Goal: Task Accomplishment & Management: Complete application form

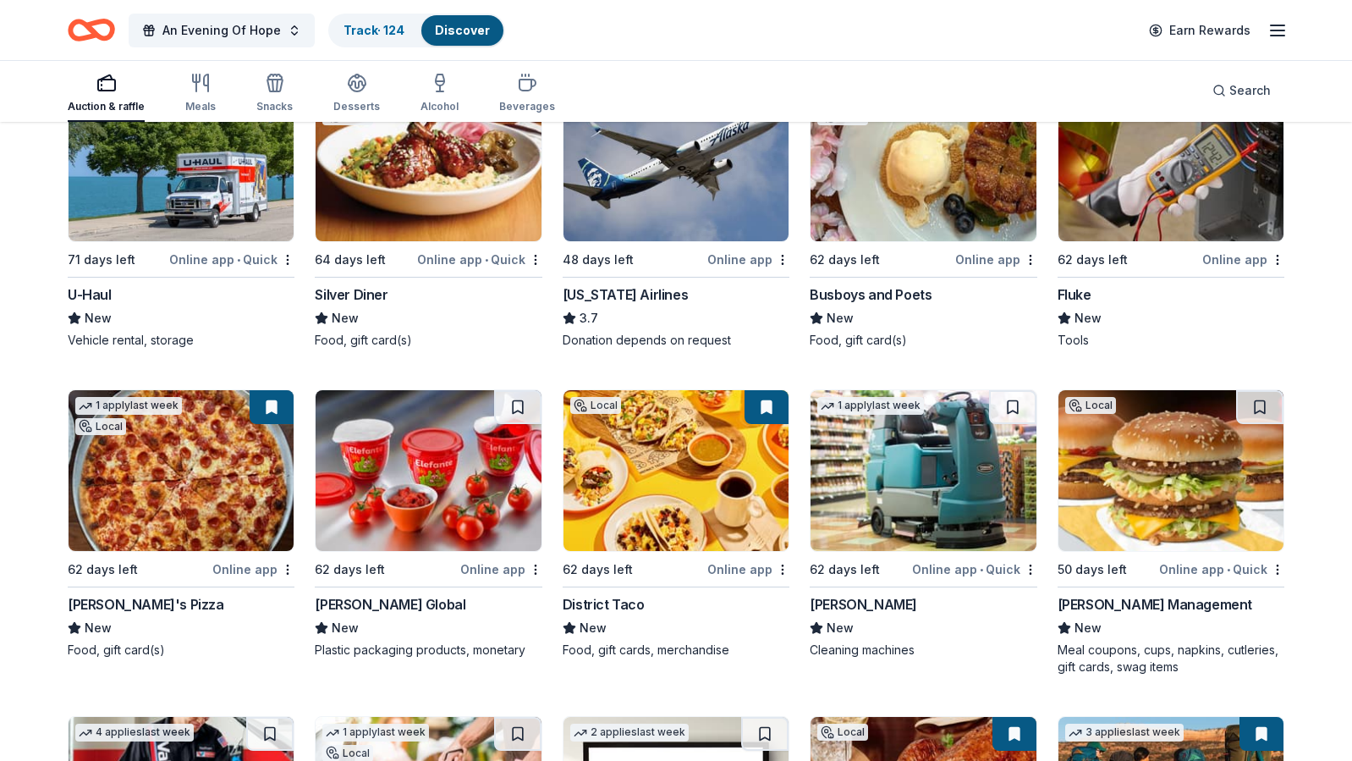
scroll to position [8002, 0]
click at [768, 415] on button at bounding box center [767, 407] width 44 height 34
click at [714, 470] on img at bounding box center [675, 470] width 225 height 161
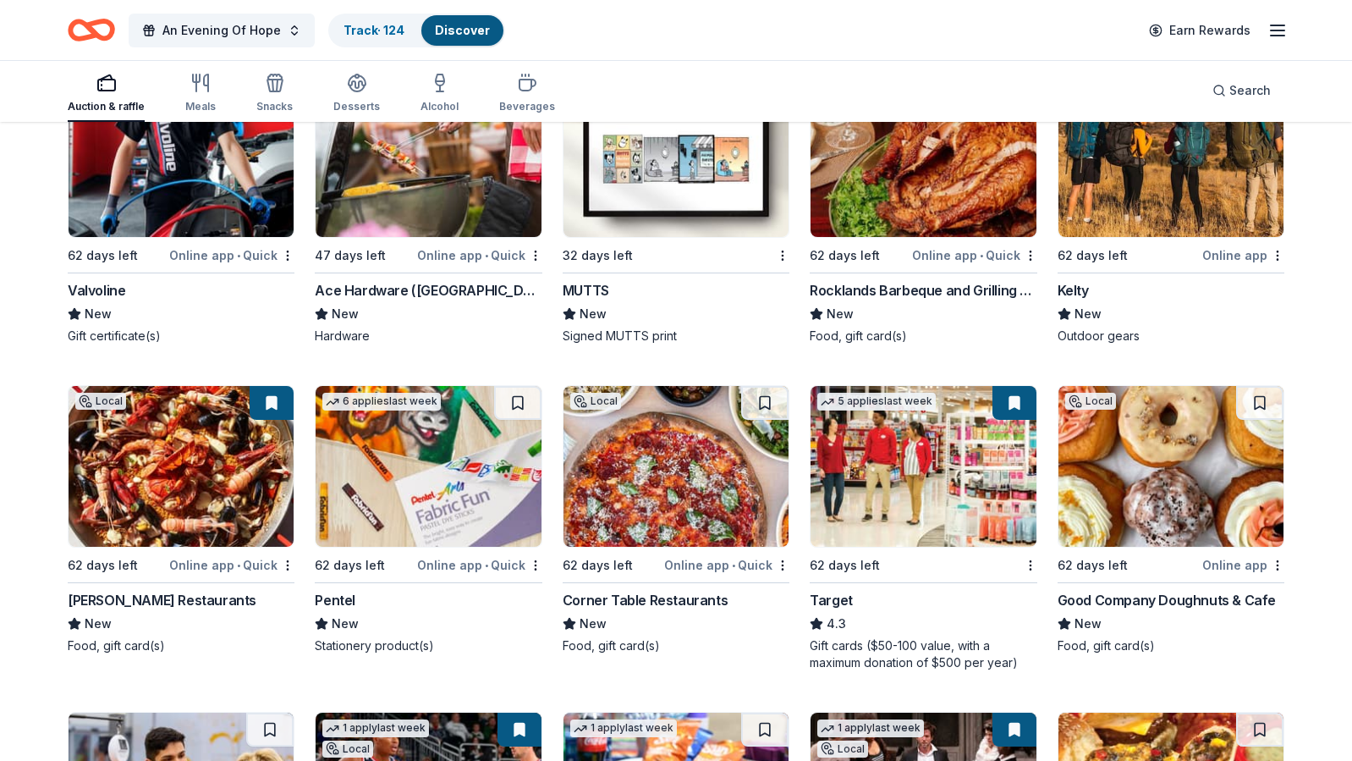
scroll to position [8647, 0]
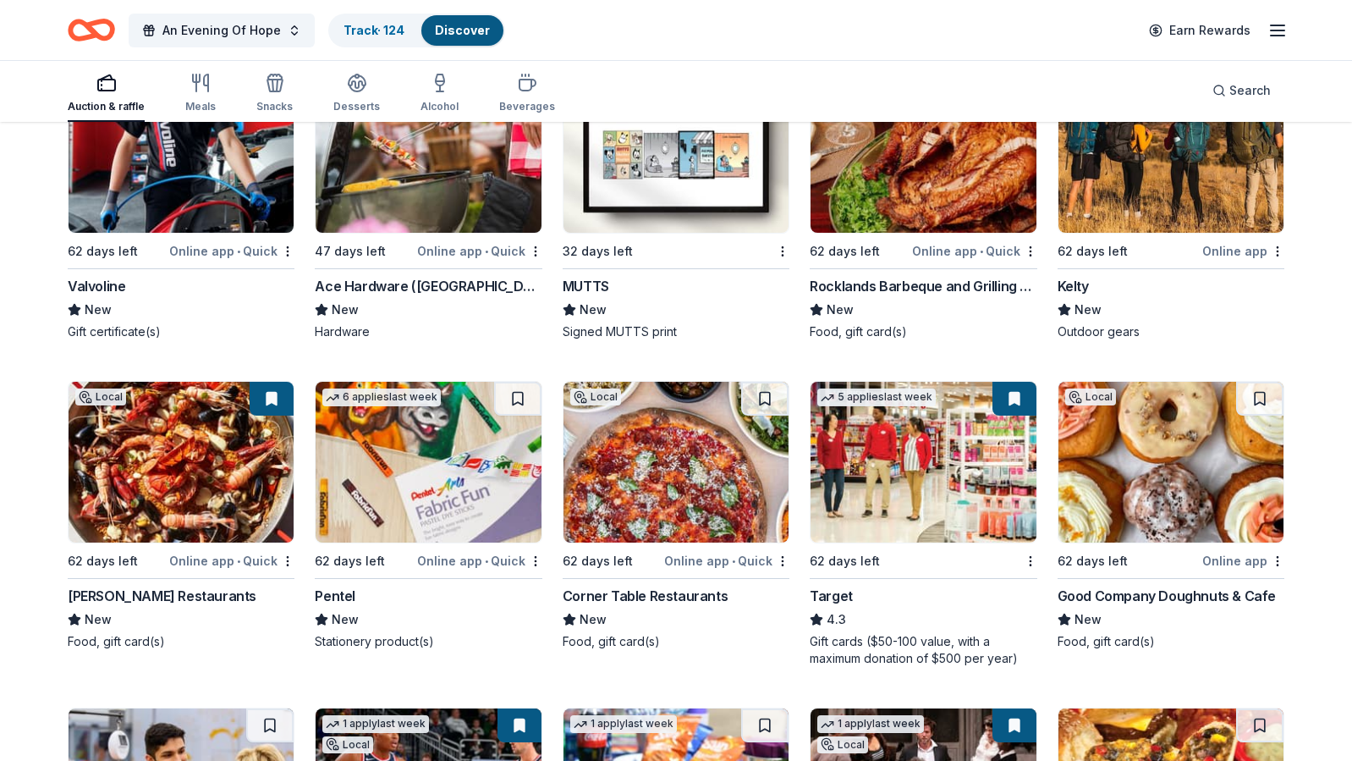
click at [646, 453] on img at bounding box center [675, 462] width 225 height 161
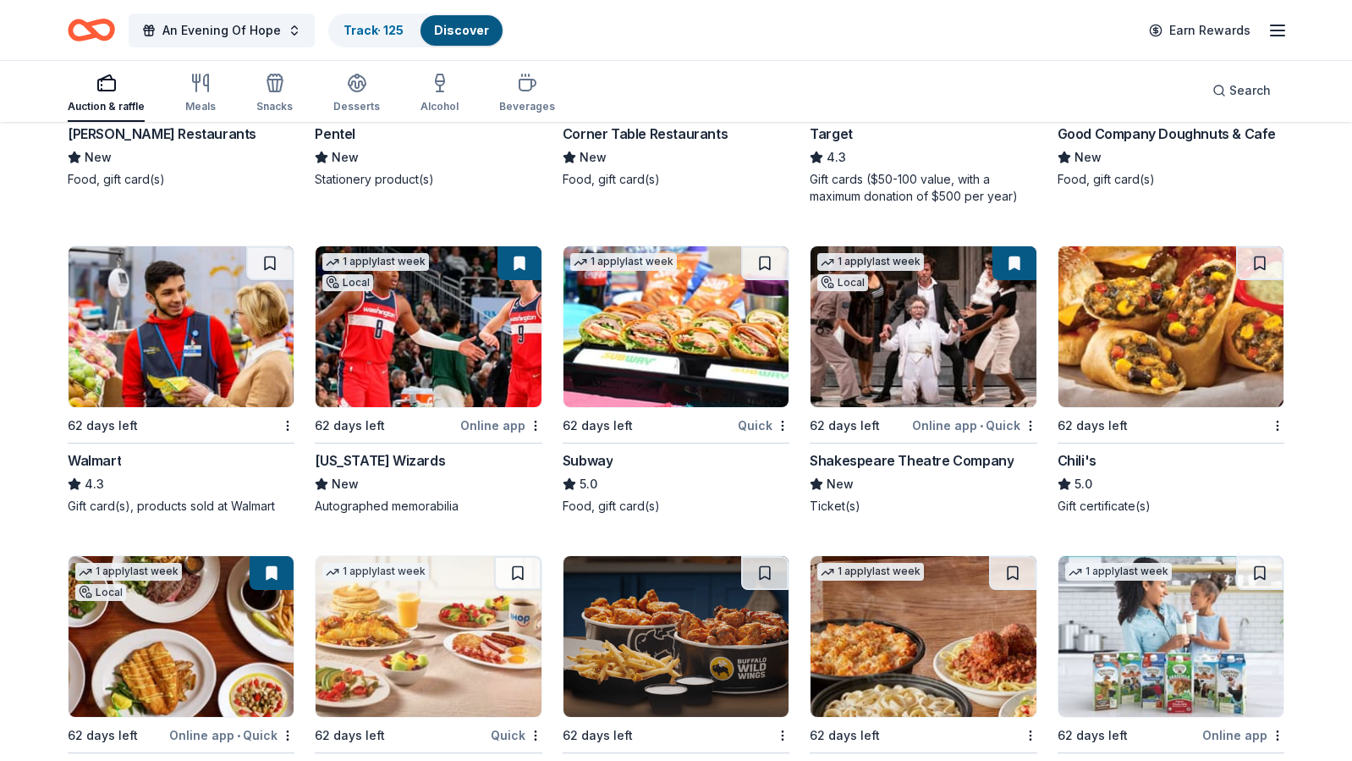
scroll to position [9225, 0]
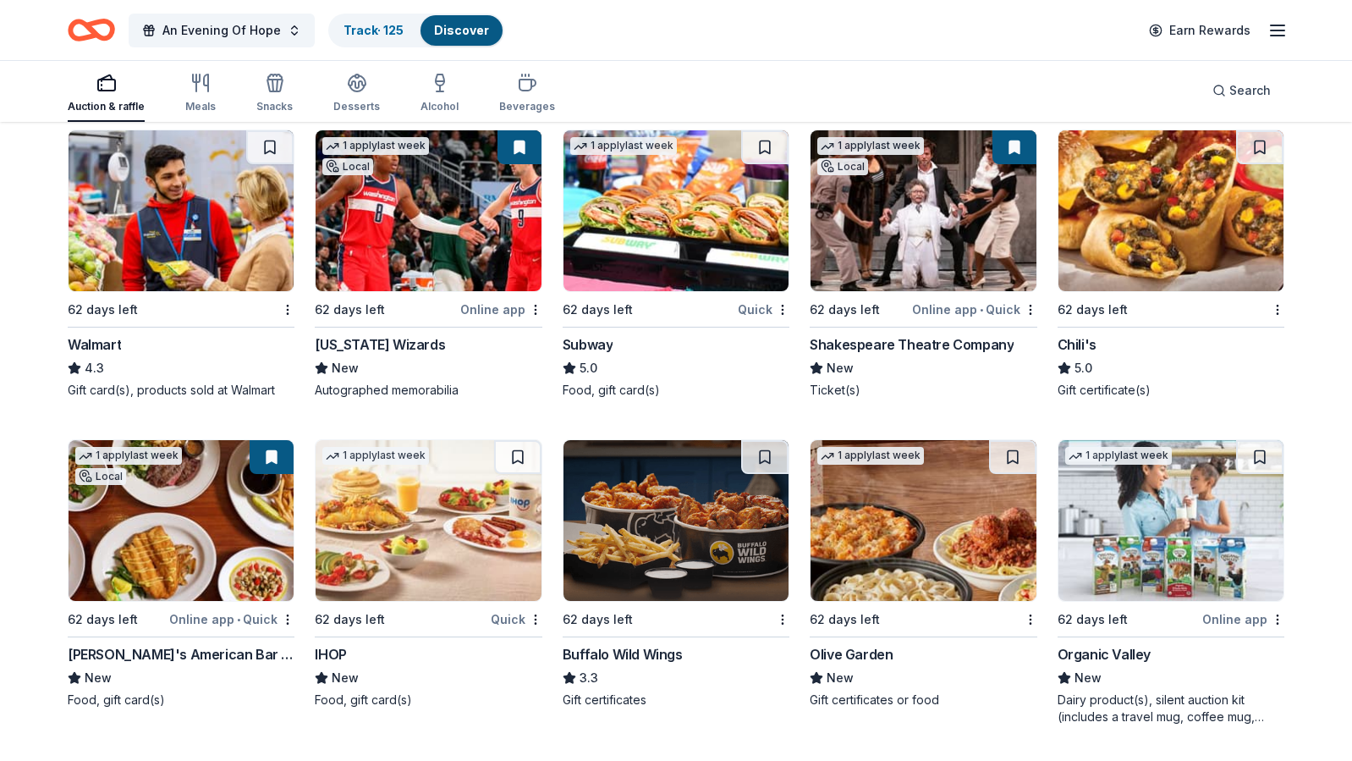
click at [390, 550] on img at bounding box center [428, 520] width 225 height 161
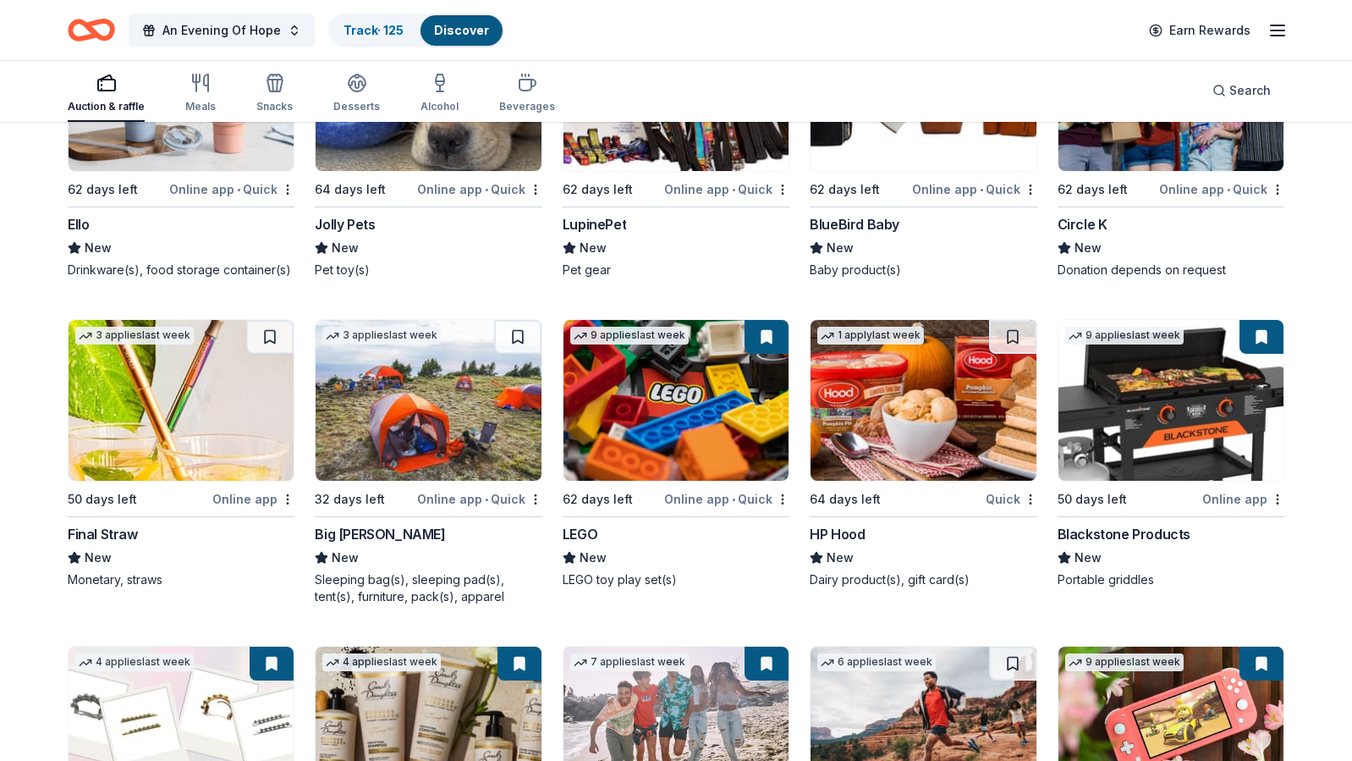
scroll to position [12901, 0]
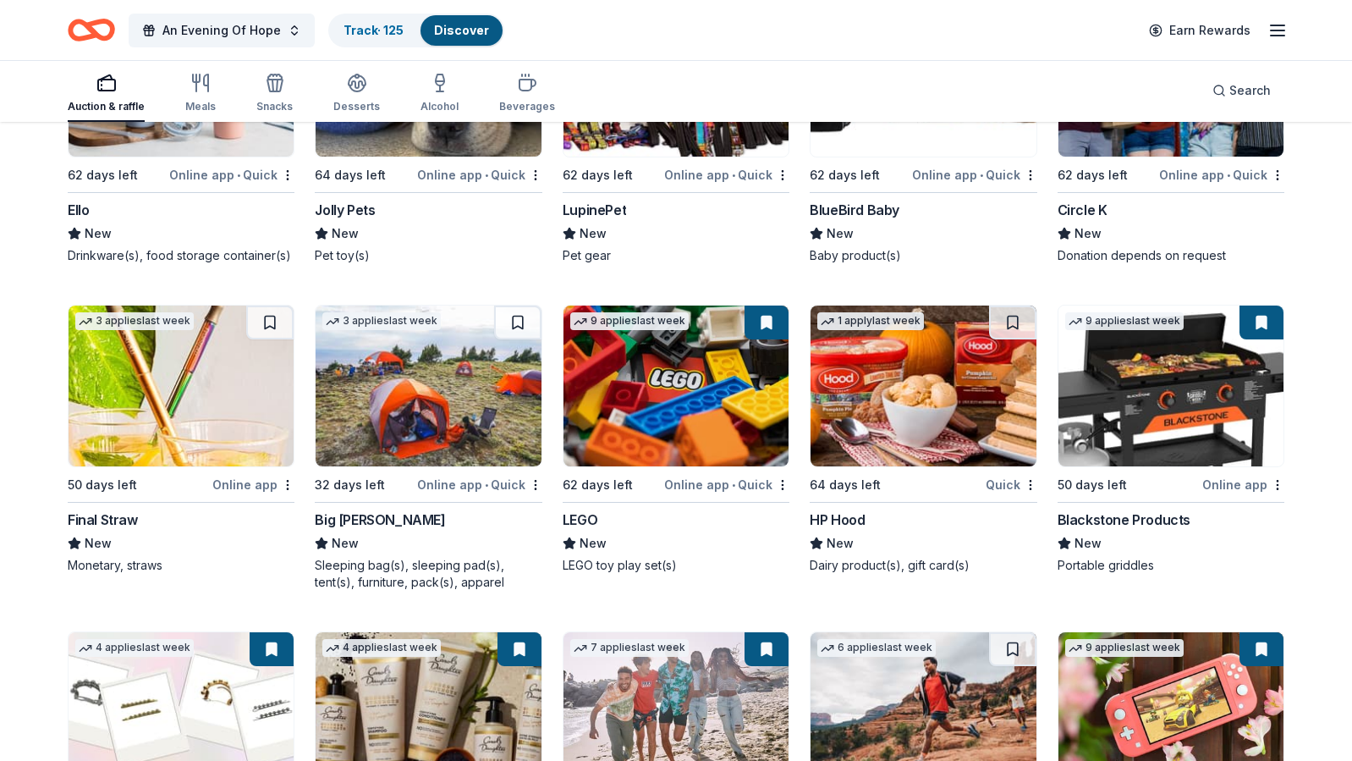
click at [236, 394] on img at bounding box center [181, 385] width 225 height 161
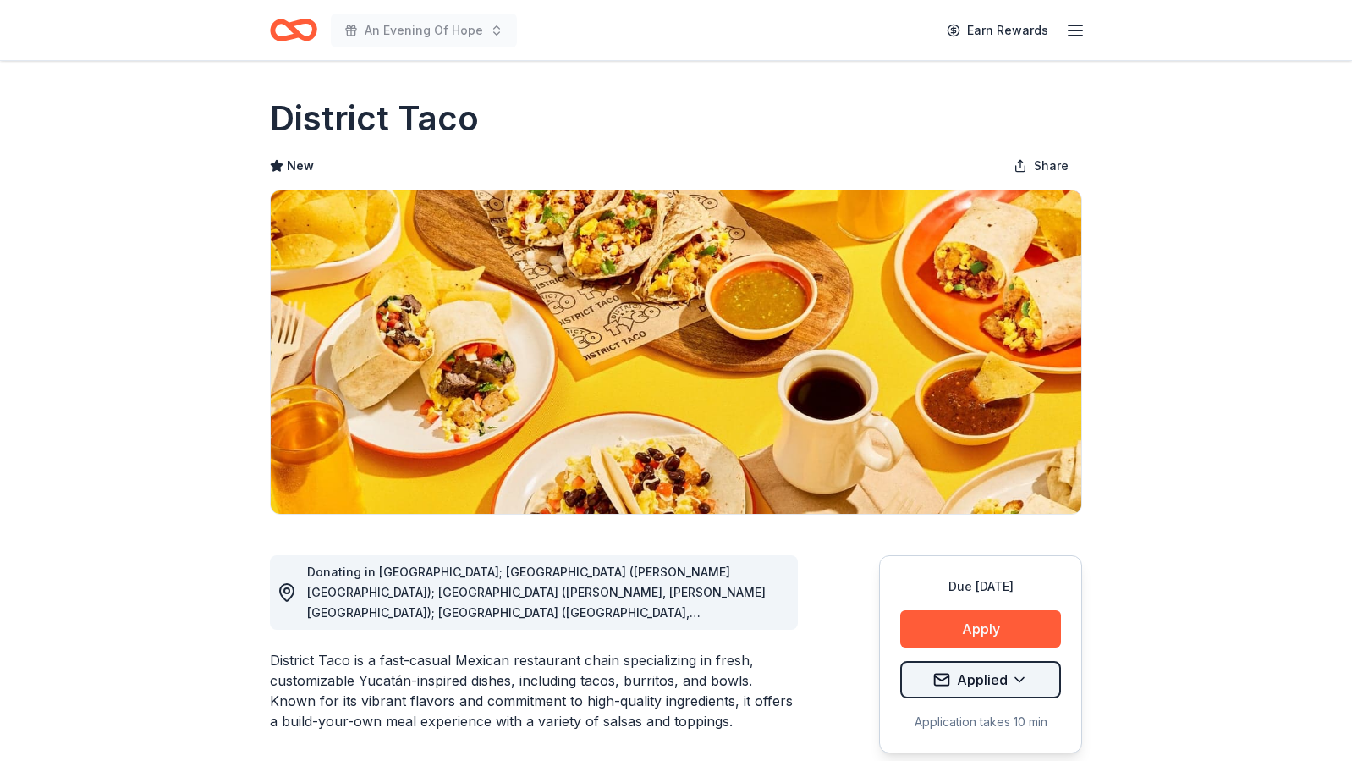
click at [936, 679] on html "An Evening Of Hope Earn Rewards Due in 62 days Share District Taco New Share Do…" at bounding box center [676, 380] width 1352 height 761
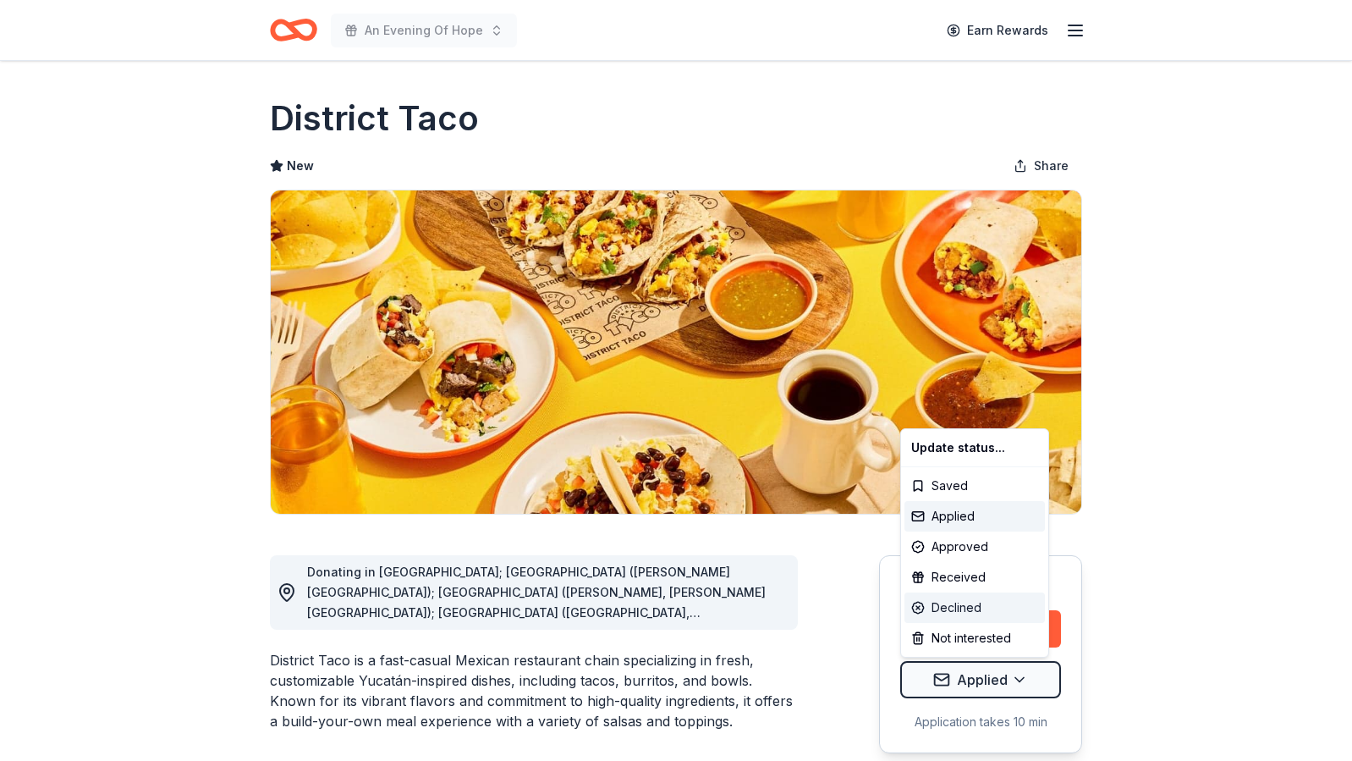
click at [941, 604] on div "Declined" at bounding box center [974, 607] width 140 height 30
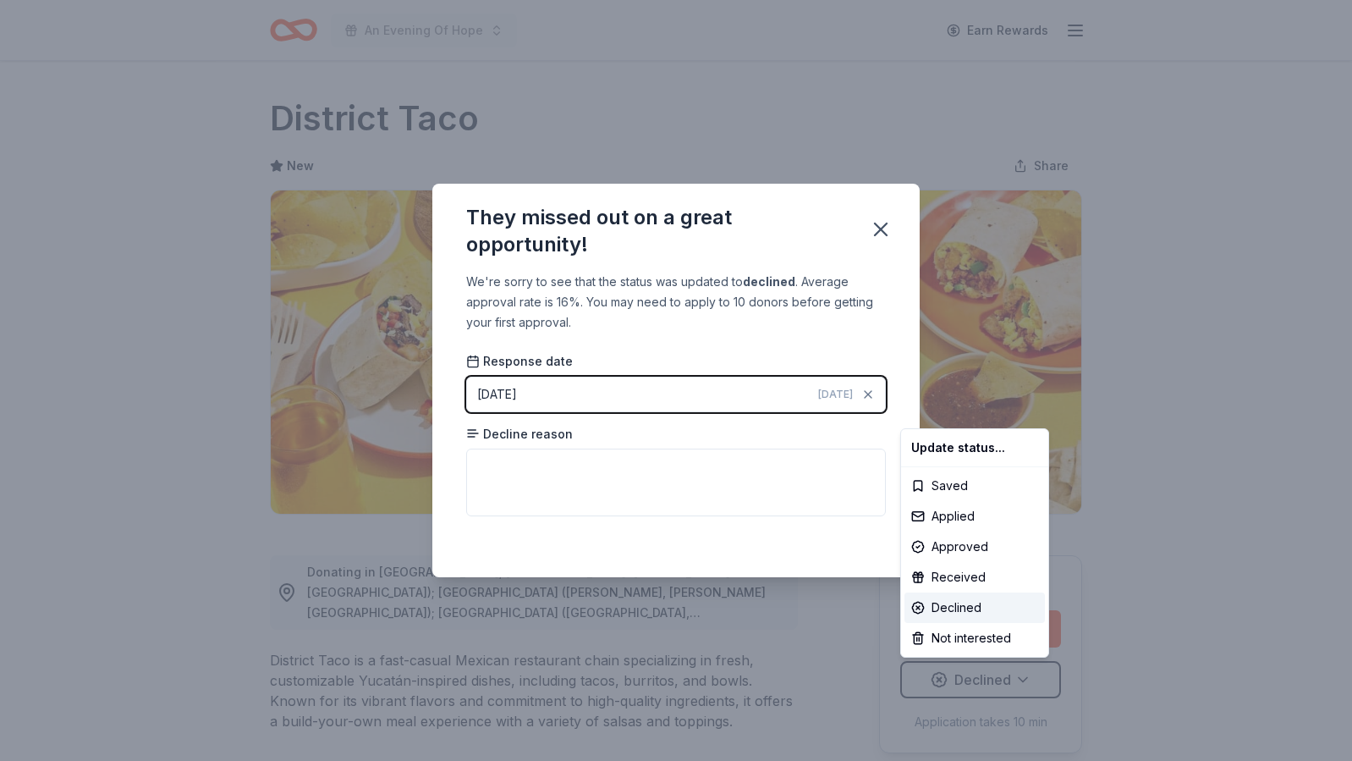
click at [882, 228] on html "An Evening Of Hope Earn Rewards Due in 62 days Share District Taco New Share Do…" at bounding box center [676, 380] width 1352 height 761
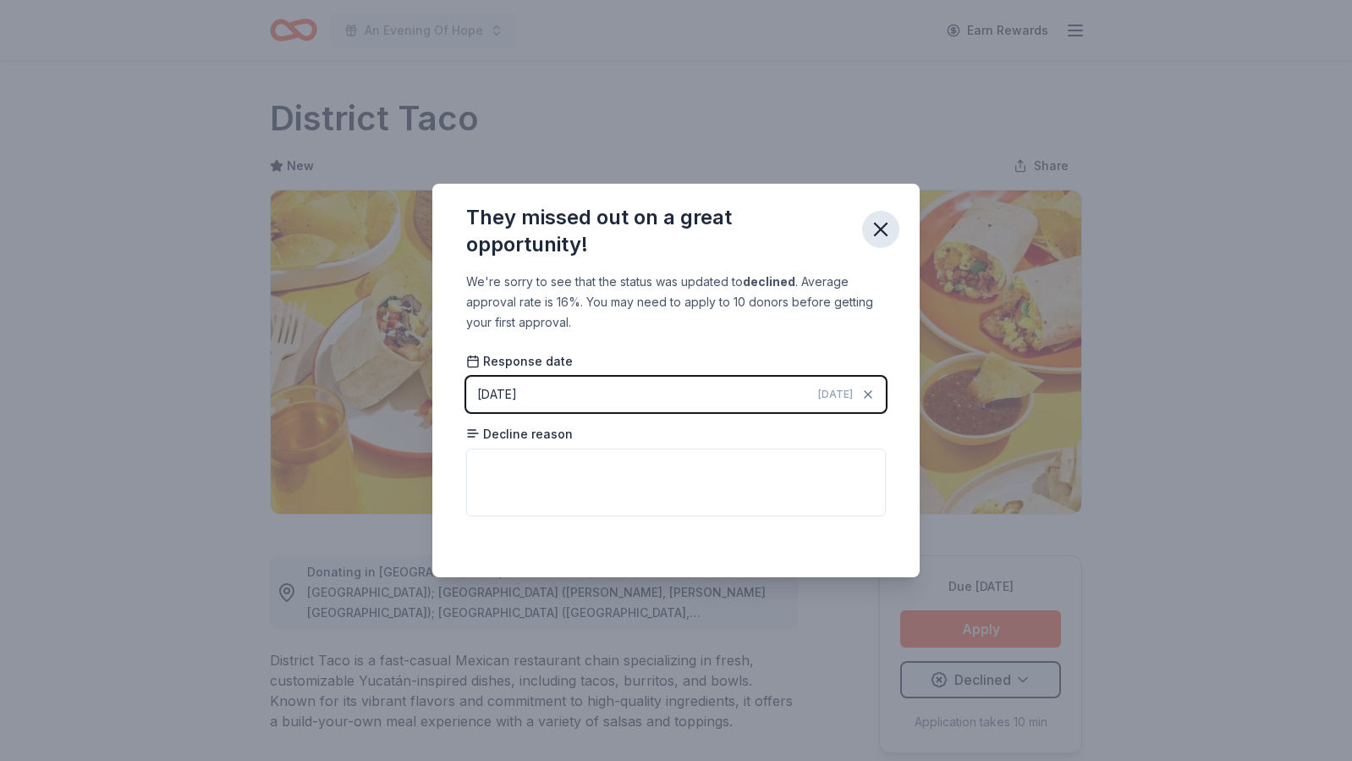
click at [888, 226] on icon "button" at bounding box center [881, 229] width 24 height 24
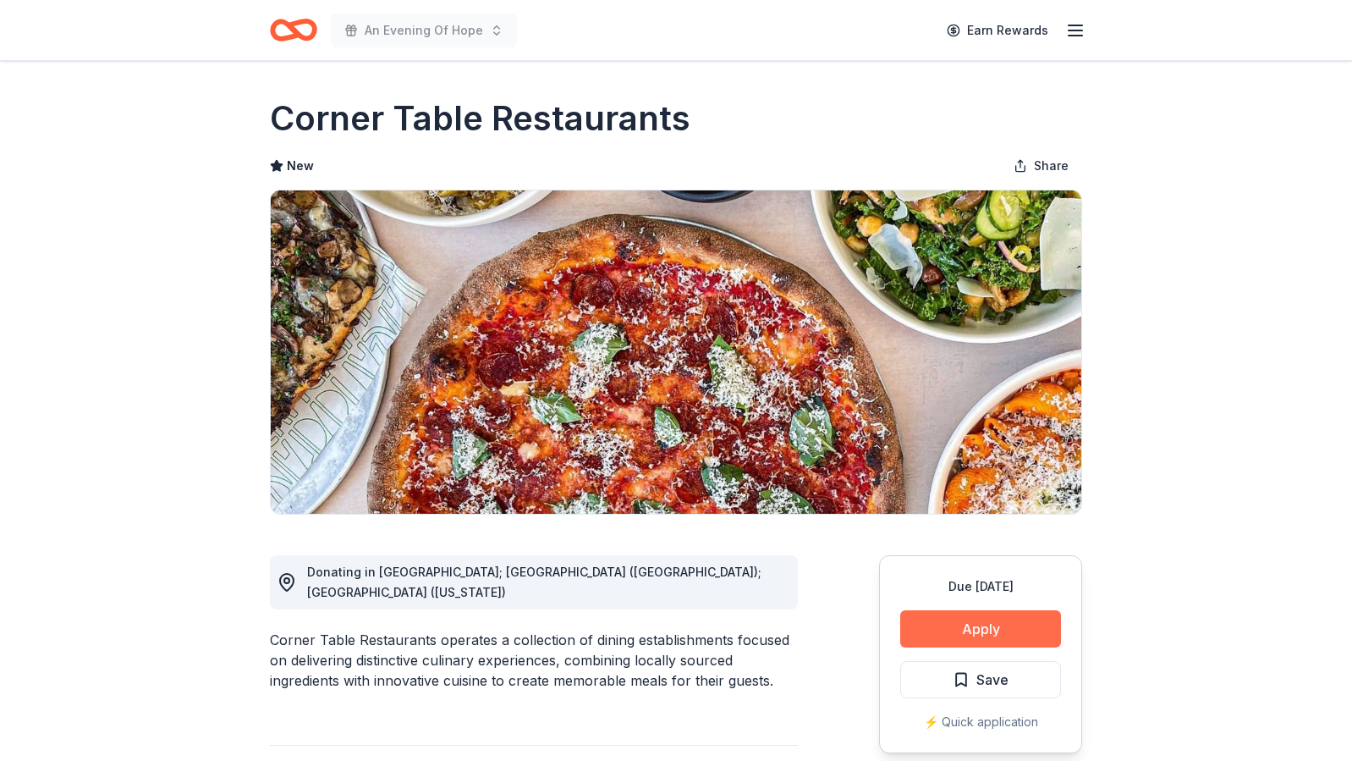
click at [959, 628] on button "Apply" at bounding box center [980, 628] width 161 height 37
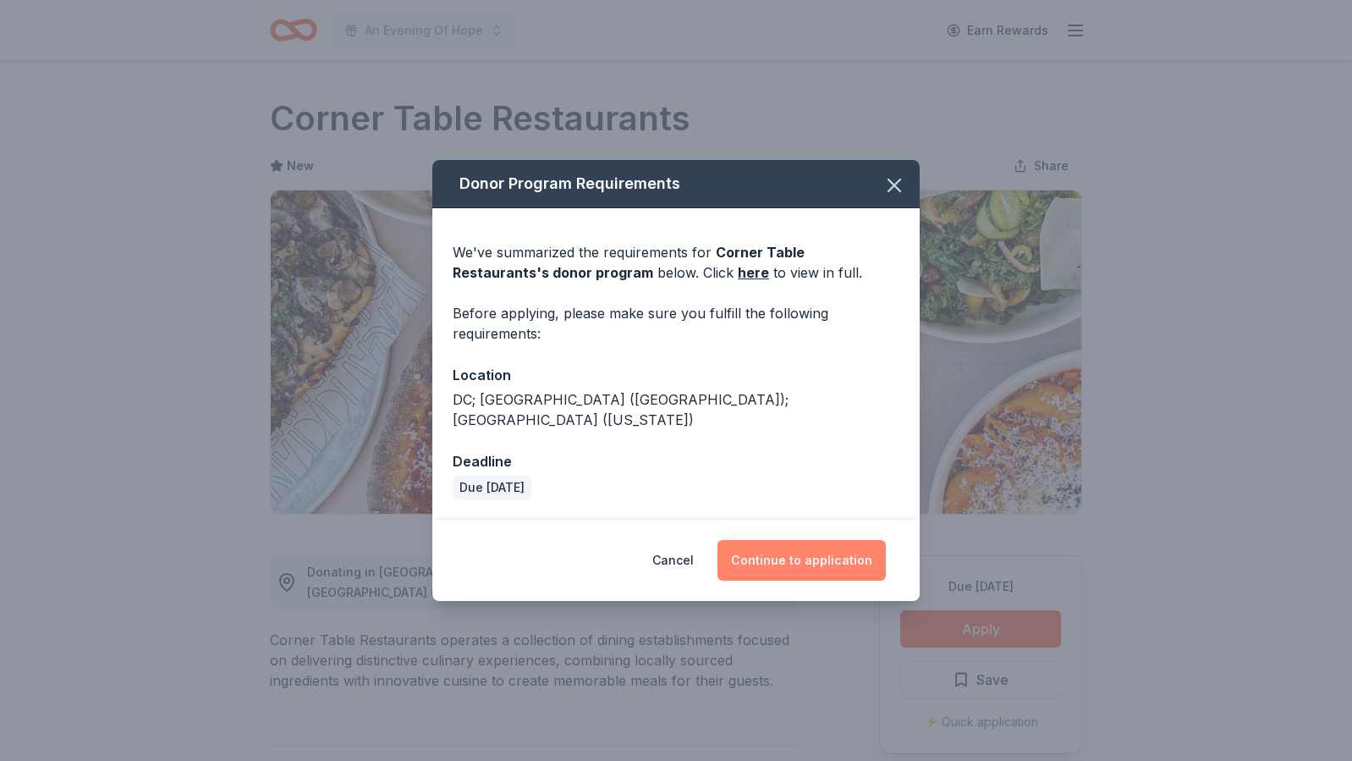
click at [829, 552] on button "Continue to application" at bounding box center [801, 560] width 168 height 41
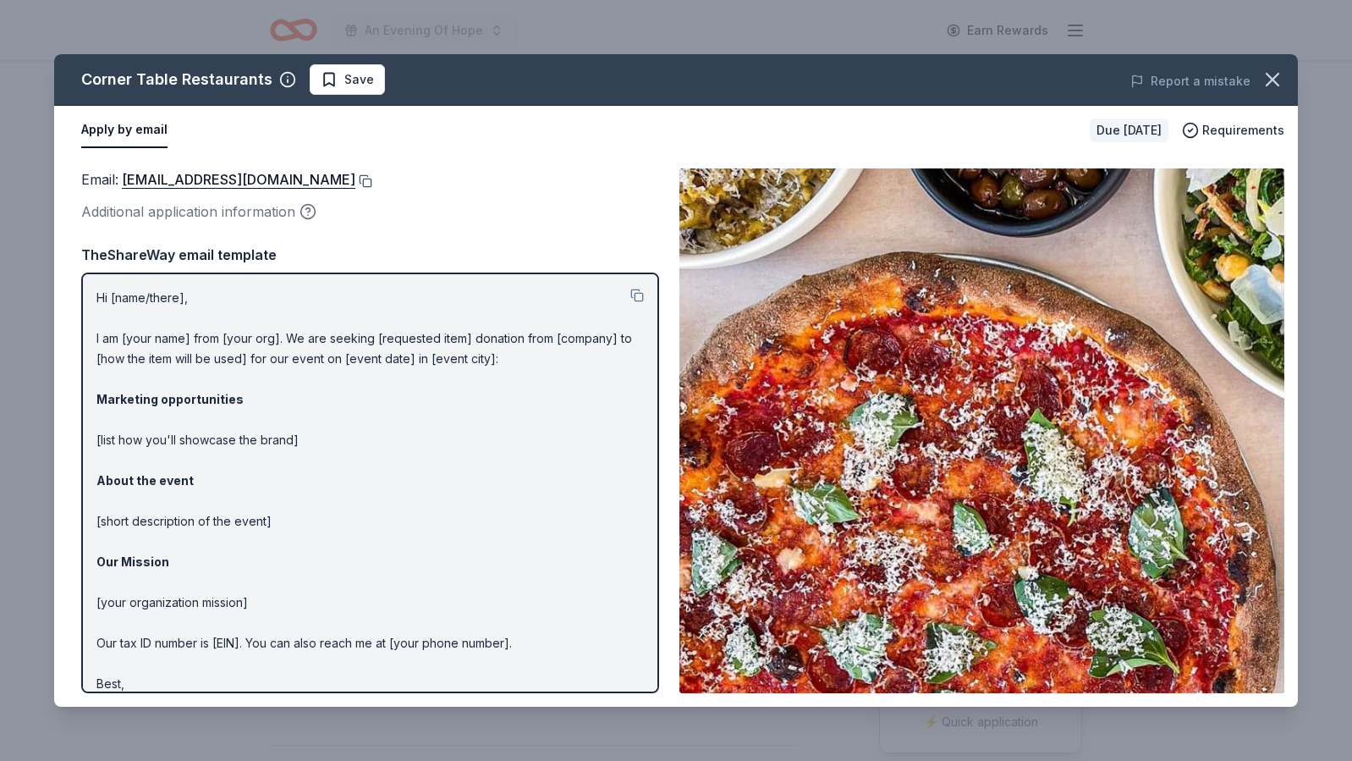
click at [355, 180] on button at bounding box center [363, 181] width 17 height 14
click at [1273, 72] on icon "button" at bounding box center [1273, 80] width 24 height 24
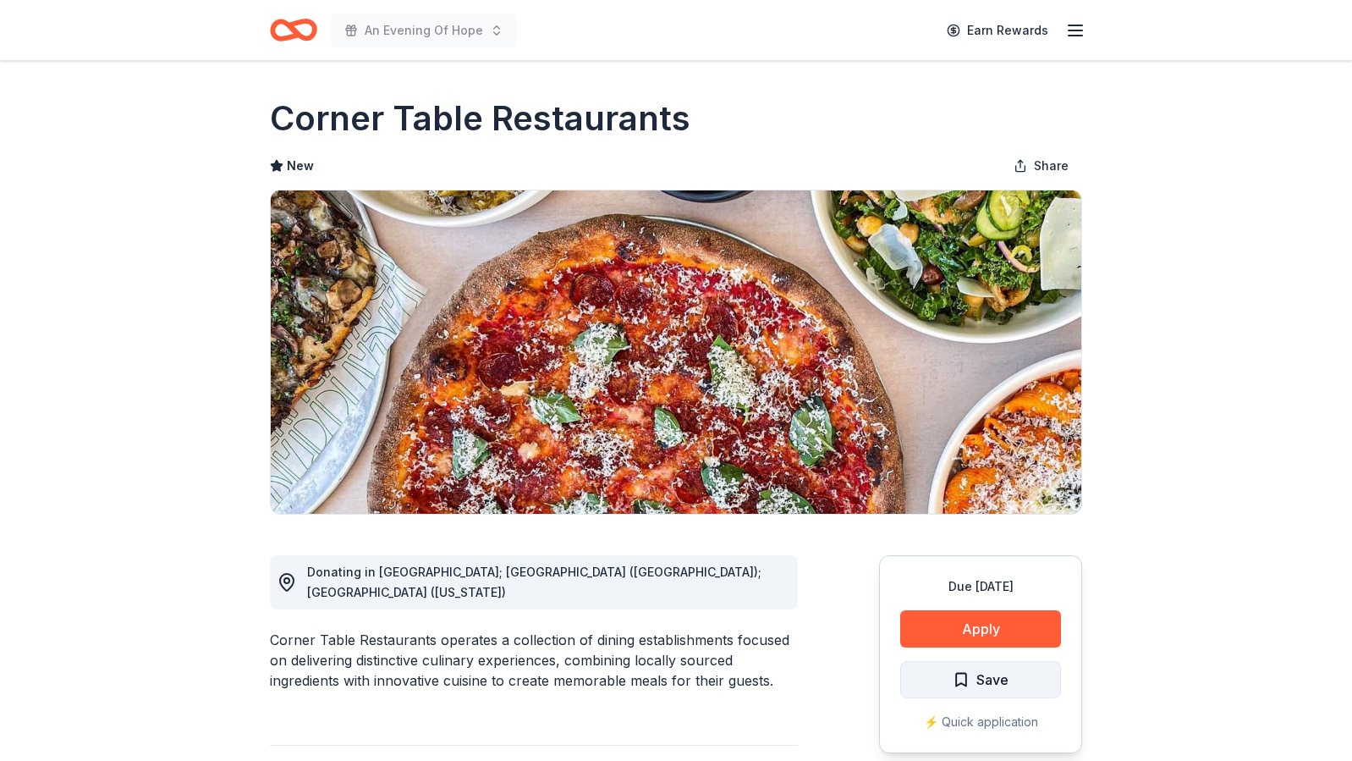
click at [992, 677] on span "Save" at bounding box center [992, 679] width 32 height 22
click at [992, 677] on html "An Evening Of Hope Earn Rewards Due in 62 days Share Corner Table Restaurants N…" at bounding box center [676, 380] width 1352 height 761
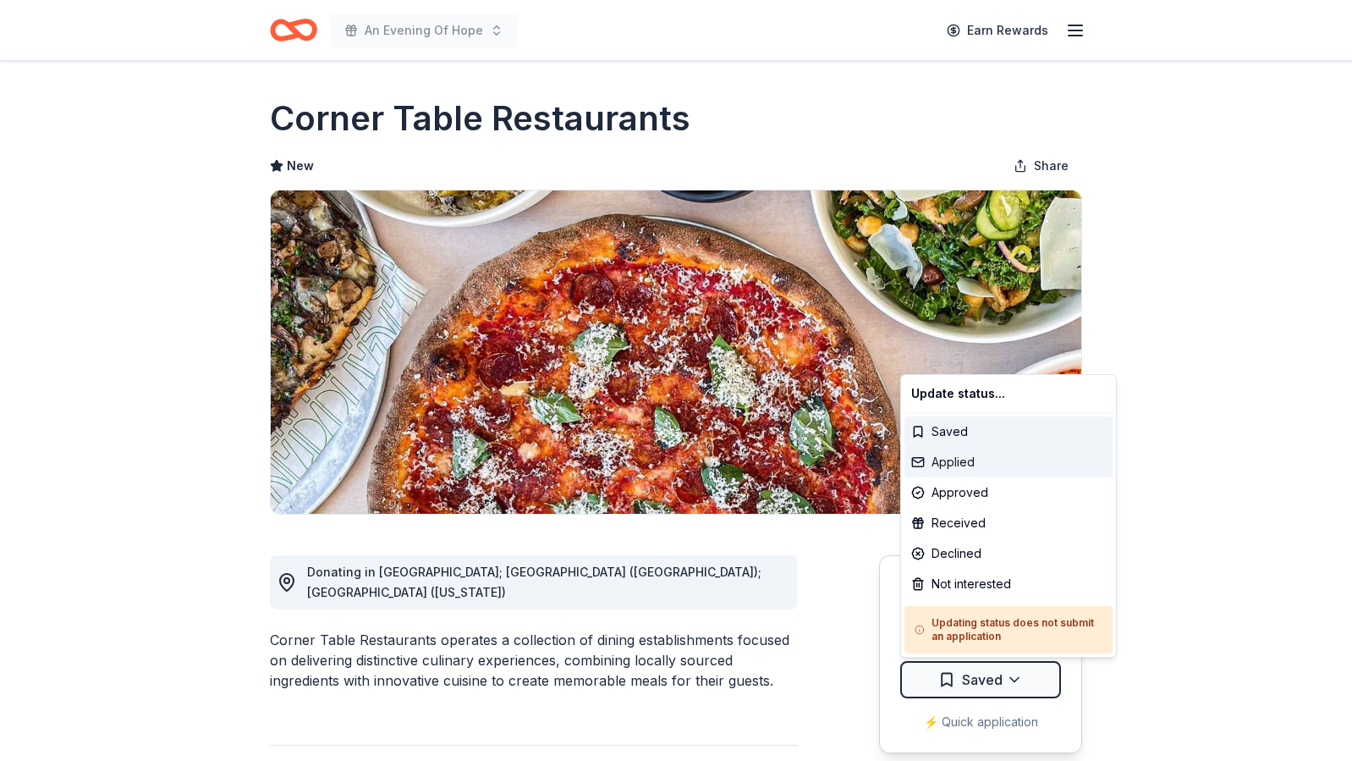
click at [981, 470] on div "Applied" at bounding box center [1008, 462] width 208 height 30
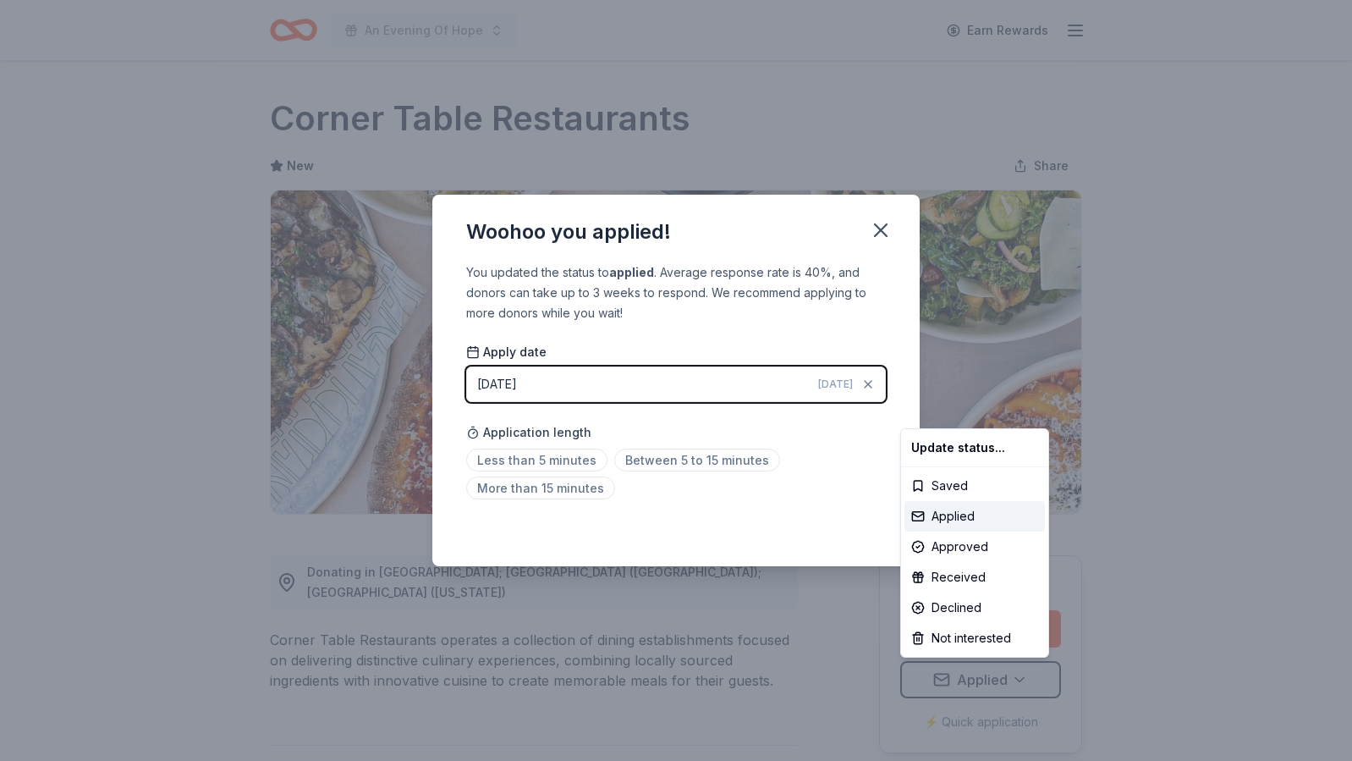
click at [881, 228] on html "An Evening Of Hope Earn Rewards Due in 62 days Share Corner Table Restaurants N…" at bounding box center [676, 380] width 1352 height 761
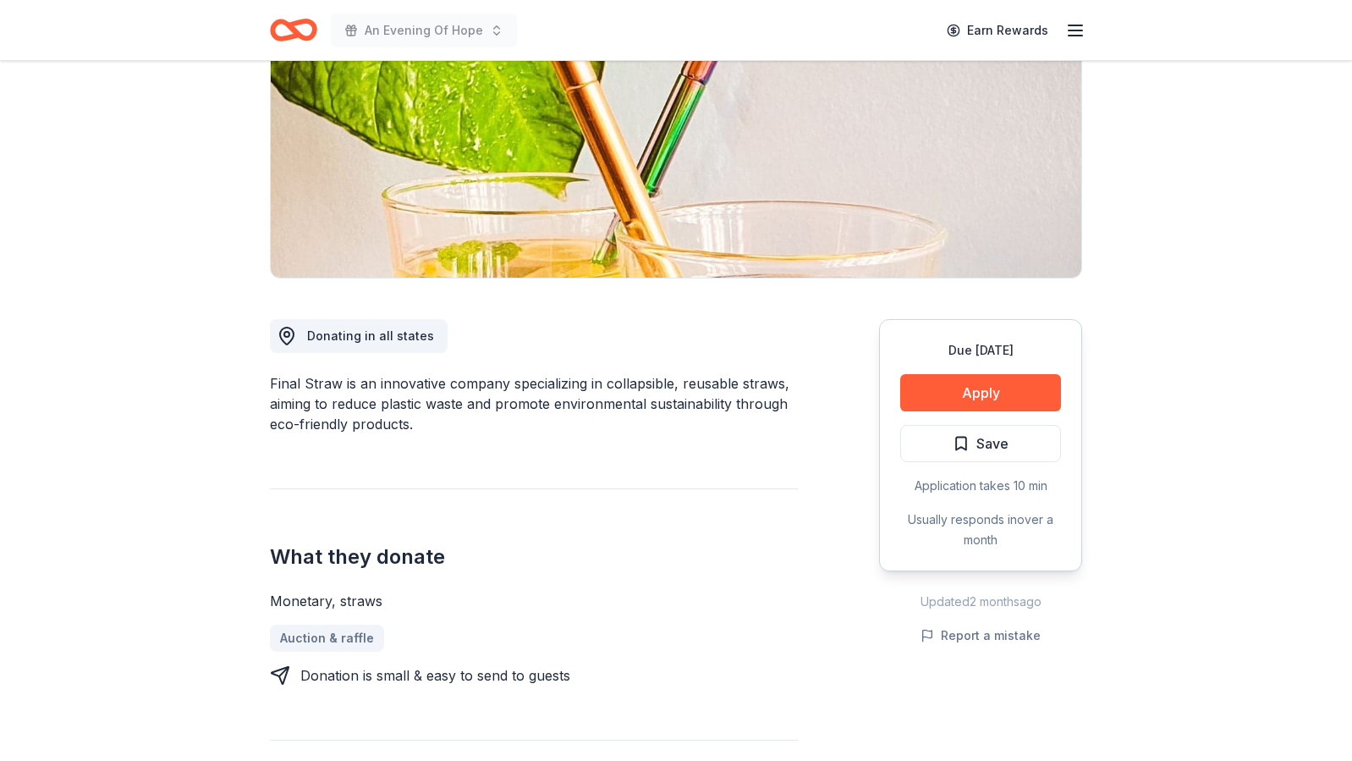
scroll to position [237, 0]
